Goal: Task Accomplishment & Management: Manage account settings

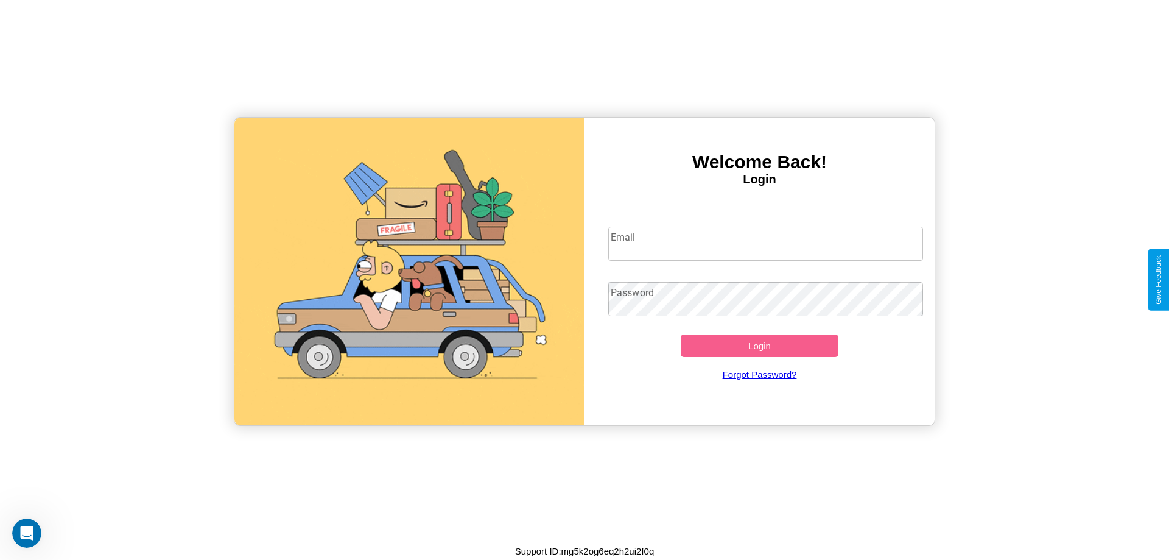
click at [765, 243] on input "Email" at bounding box center [765, 244] width 315 height 34
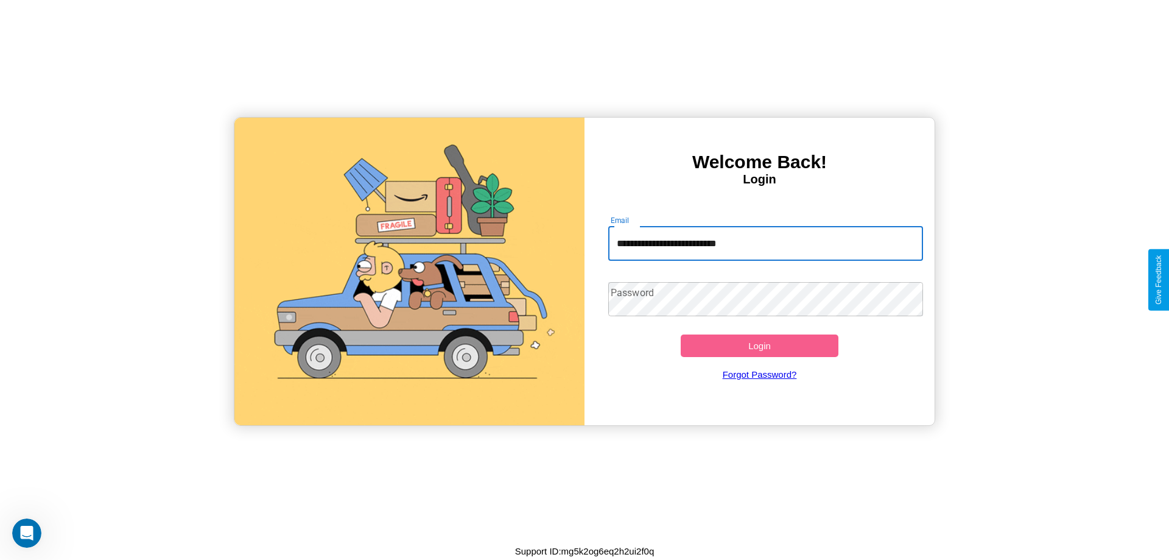
type input "**********"
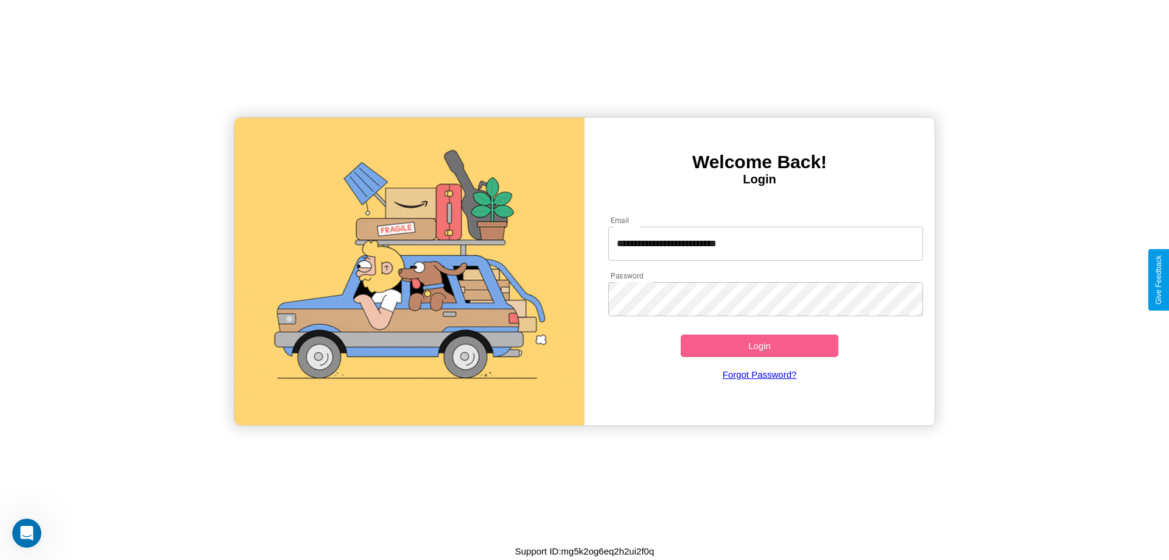
click at [759, 345] on button "Login" at bounding box center [760, 345] width 158 height 23
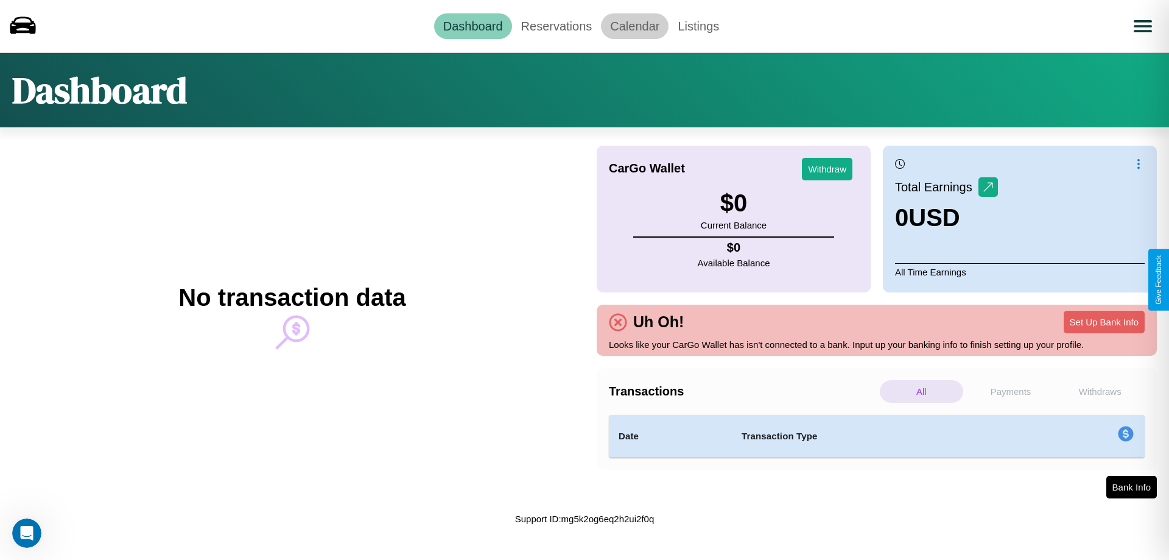
click at [635, 26] on link "Calendar" at bounding box center [635, 26] width 68 height 26
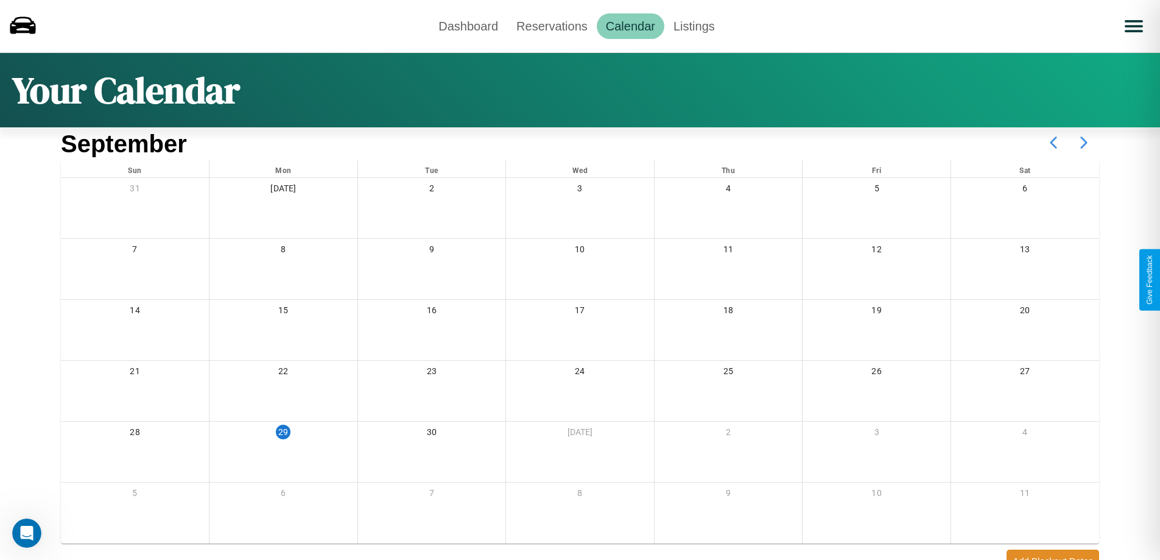
click at [1084, 142] on icon at bounding box center [1084, 142] width 30 height 30
click at [552, 26] on link "Reservations" at bounding box center [552, 26] width 90 height 26
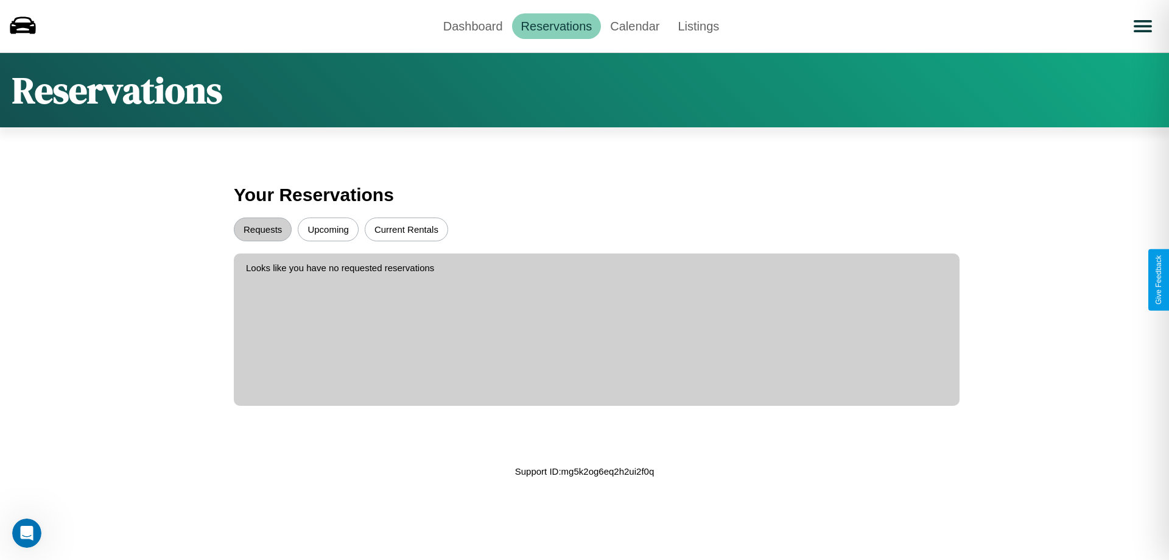
click at [328, 229] on button "Upcoming" at bounding box center [328, 229] width 61 height 24
click at [262, 229] on button "Requests" at bounding box center [263, 229] width 58 height 24
